Goal: Find specific page/section: Find specific page/section

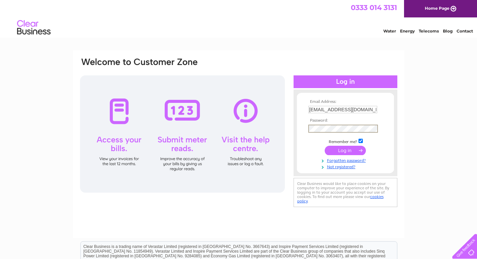
click at [325, 146] on input "submit" at bounding box center [345, 150] width 41 height 9
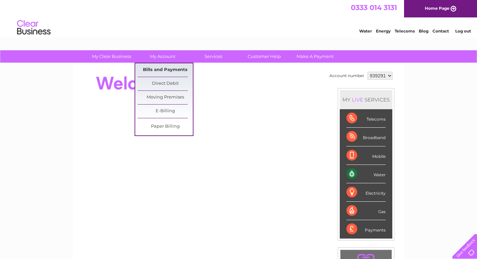
click at [159, 69] on link "Bills and Payments" at bounding box center [165, 69] width 55 height 13
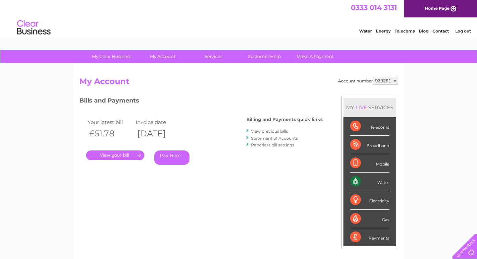
click at [108, 154] on link "." at bounding box center [115, 155] width 58 height 10
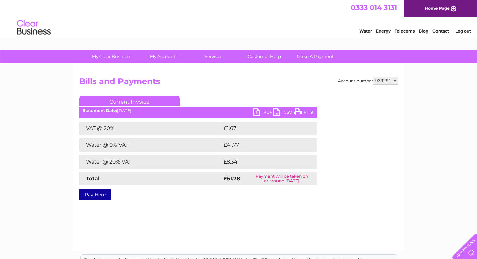
click at [259, 113] on link "PDF" at bounding box center [264, 113] width 20 height 10
click at [255, 111] on link "PDF" at bounding box center [264, 113] width 20 height 10
